Goal: Information Seeking & Learning: Learn about a topic

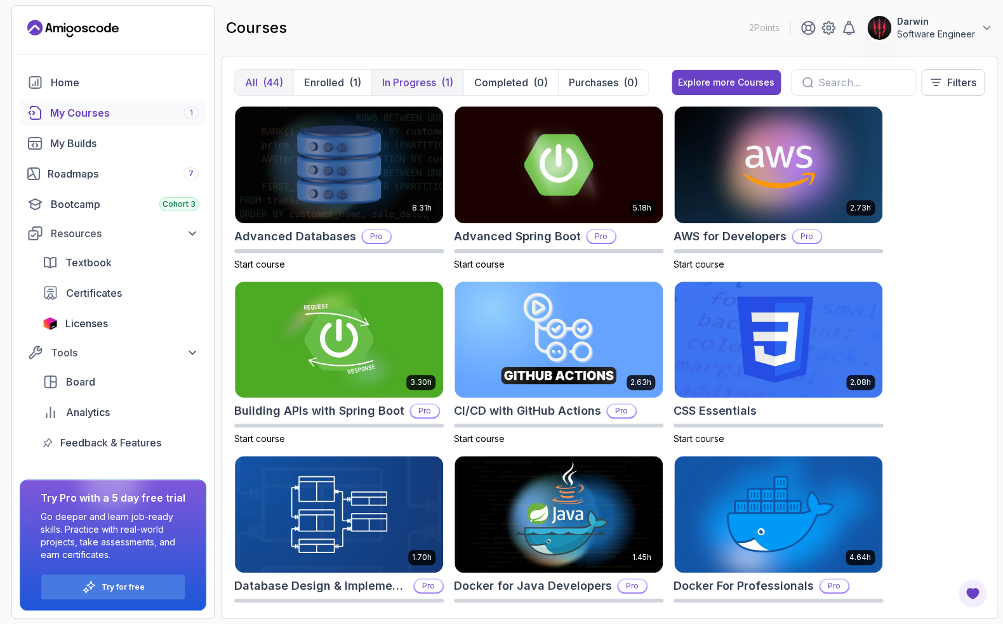
click at [402, 74] on button "In Progress (1)" at bounding box center [417, 82] width 92 height 25
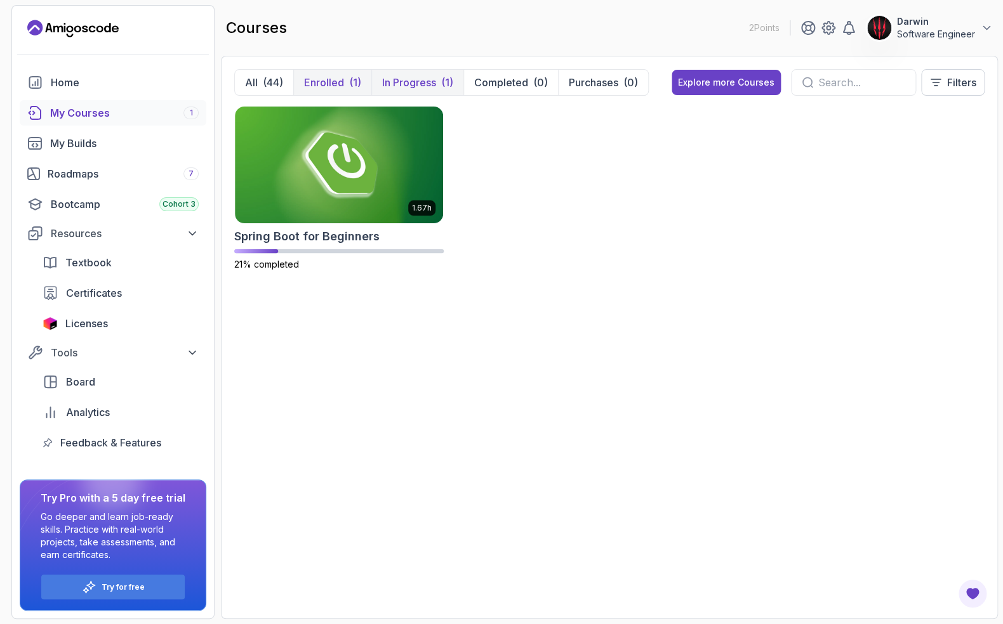
click at [336, 87] on p "Enrolled" at bounding box center [324, 82] width 40 height 15
click at [281, 88] on div "(44)" at bounding box center [273, 82] width 20 height 15
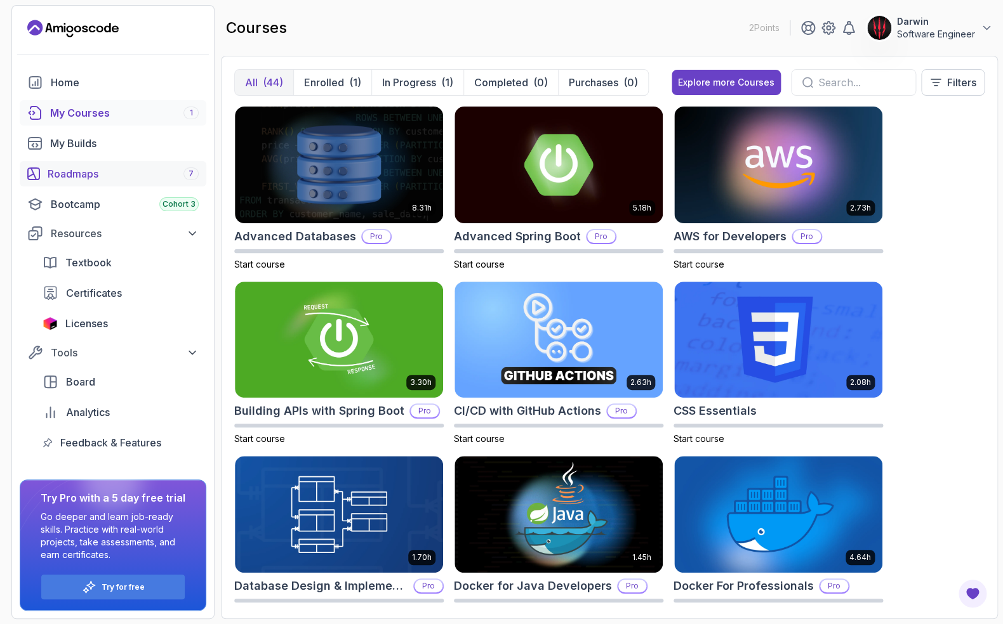
click at [79, 173] on div "Roadmaps 7" at bounding box center [123, 173] width 151 height 15
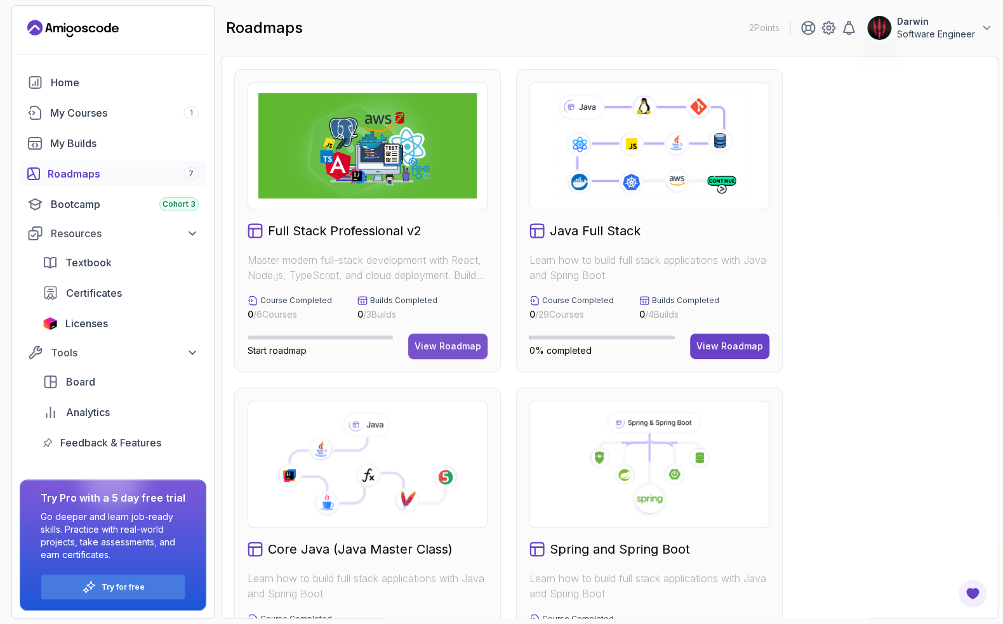
click at [465, 351] on div "View Roadmap" at bounding box center [447, 346] width 67 height 13
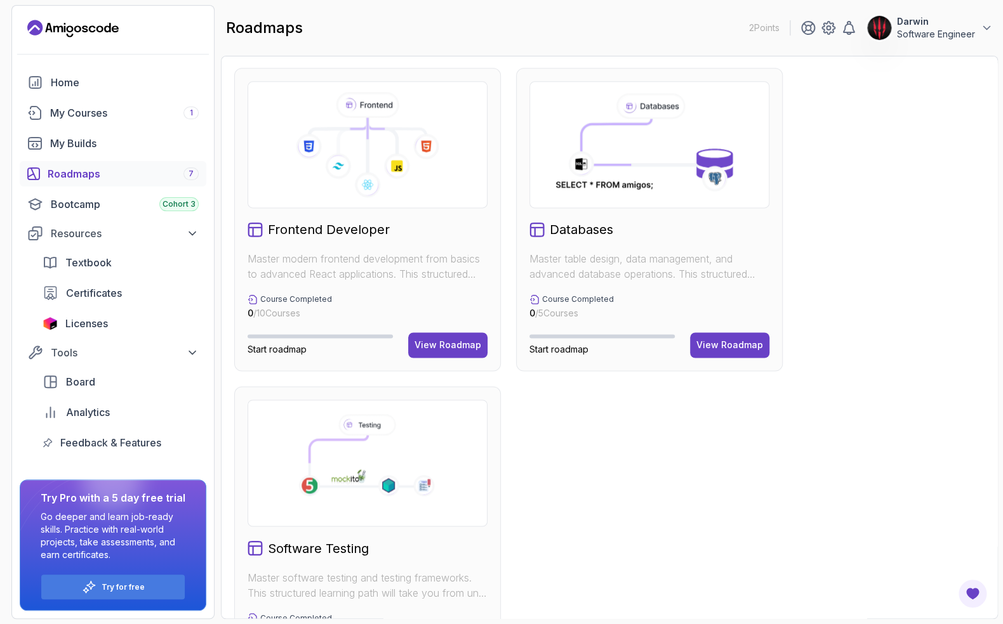
scroll to position [719, 0]
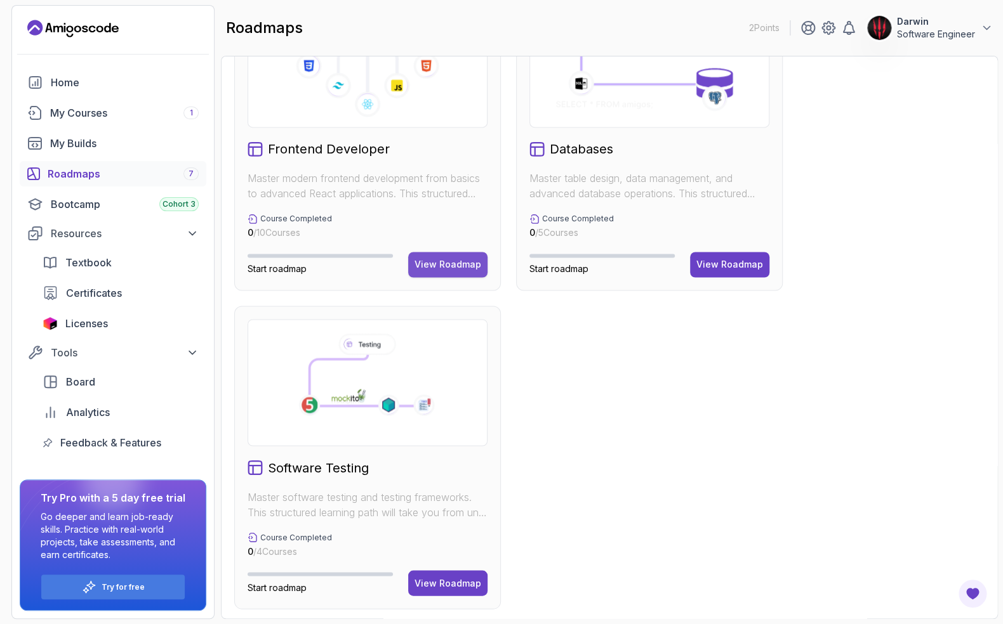
click at [432, 255] on button "View Roadmap" at bounding box center [447, 264] width 79 height 25
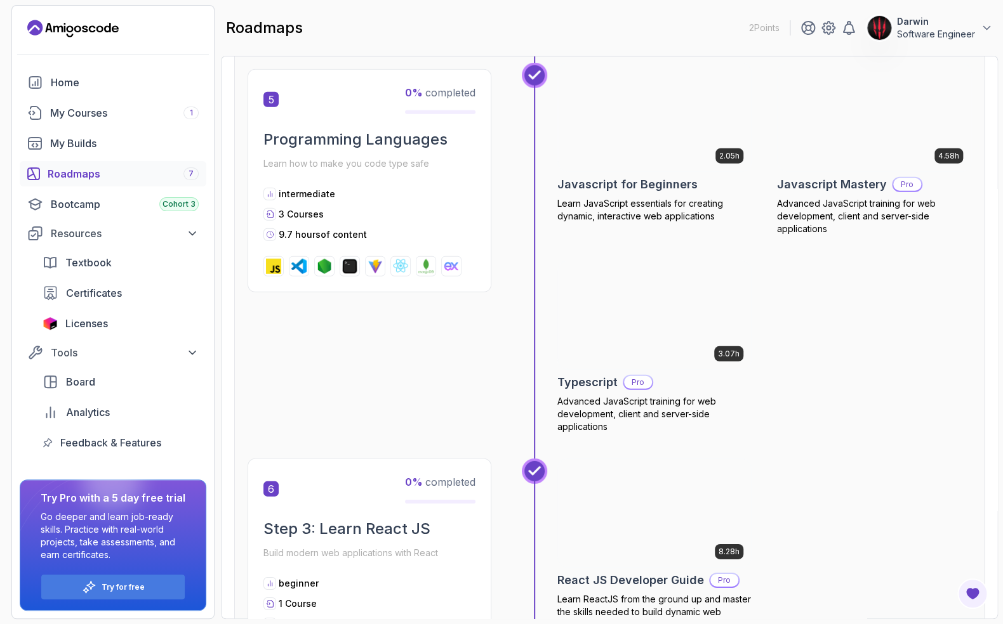
scroll to position [1319, 0]
